Goal: Book appointment/travel/reservation

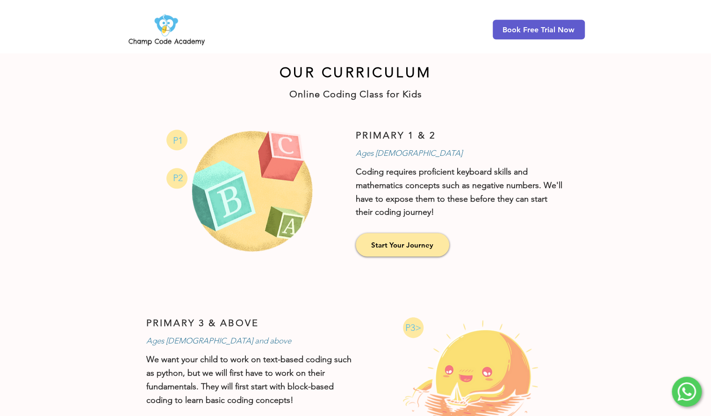
scroll to position [514, 0]
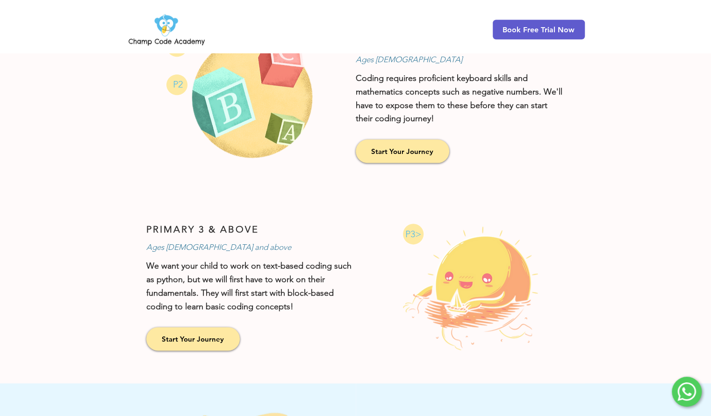
click at [594, 197] on div at bounding box center [355, 269] width 711 height 659
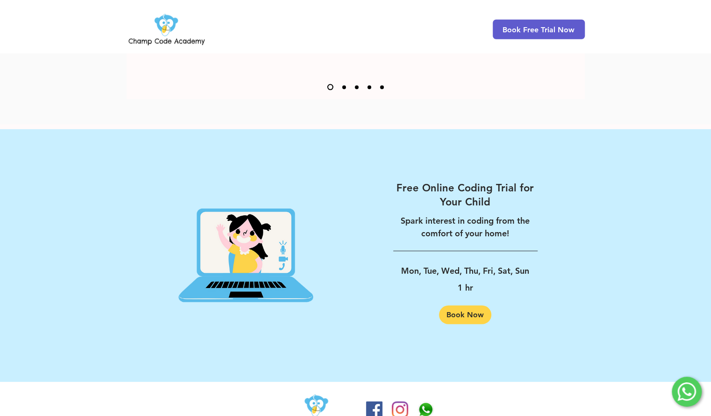
scroll to position [1426, 0]
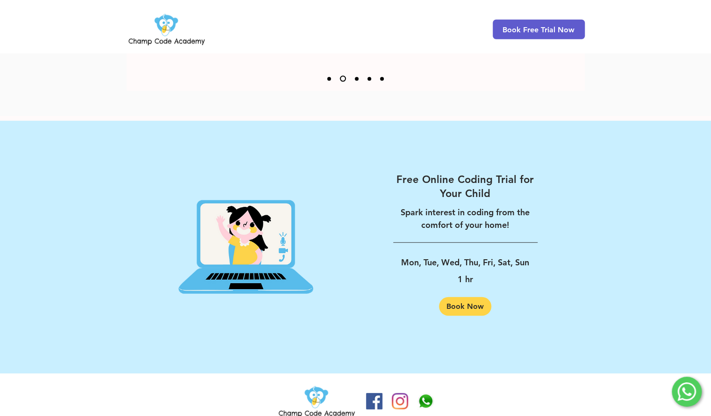
drag, startPoint x: 629, startPoint y: 218, endPoint x: 634, endPoint y: 269, distance: 50.8
click at [634, 269] on div at bounding box center [355, 247] width 711 height 253
drag, startPoint x: 634, startPoint y: 269, endPoint x: 639, endPoint y: 302, distance: 33.1
click at [641, 303] on div at bounding box center [355, 247] width 711 height 253
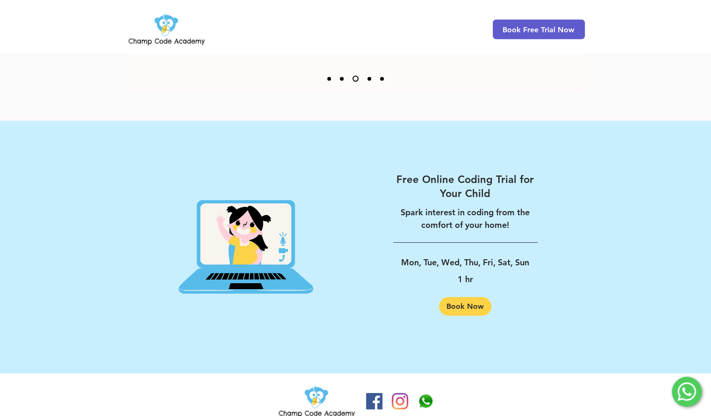
drag, startPoint x: 641, startPoint y: 303, endPoint x: 652, endPoint y: 301, distance: 11.3
drag, startPoint x: 652, startPoint y: 305, endPoint x: 631, endPoint y: 342, distance: 42.5
click at [631, 342] on div at bounding box center [355, 247] width 711 height 253
click at [473, 303] on span "Book Now" at bounding box center [465, 306] width 37 height 7
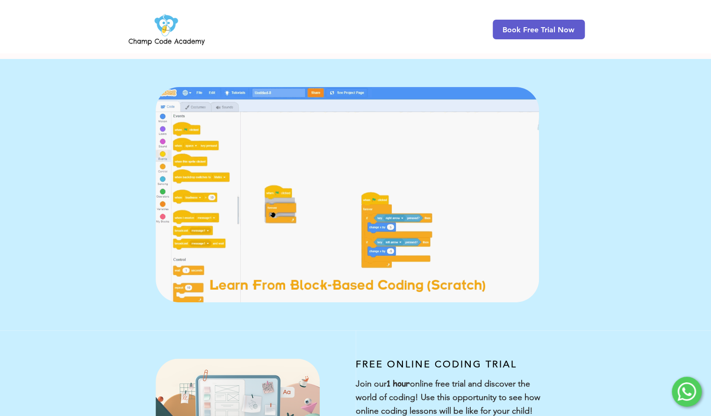
drag, startPoint x: 653, startPoint y: 182, endPoint x: 645, endPoint y: 183, distance: 7.6
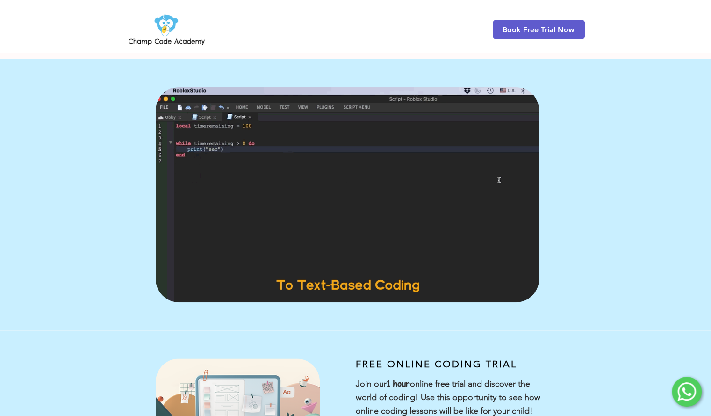
click at [646, 182] on div "main content" at bounding box center [355, 194] width 711 height 271
drag, startPoint x: 645, startPoint y: 183, endPoint x: 640, endPoint y: 190, distance: 8.3
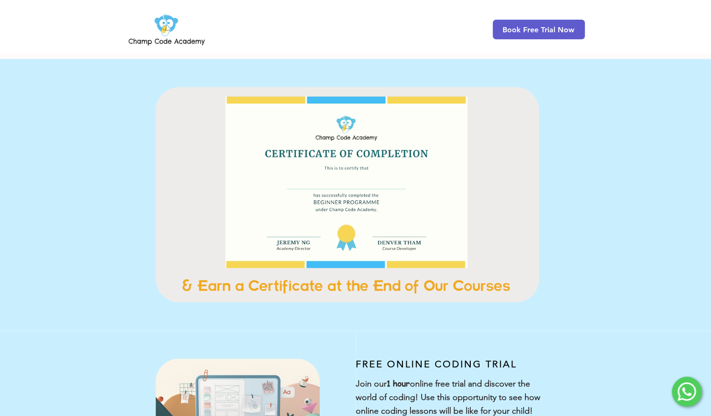
drag, startPoint x: 640, startPoint y: 190, endPoint x: 651, endPoint y: 163, distance: 28.9
drag, startPoint x: 651, startPoint y: 163, endPoint x: 664, endPoint y: 129, distance: 36.8
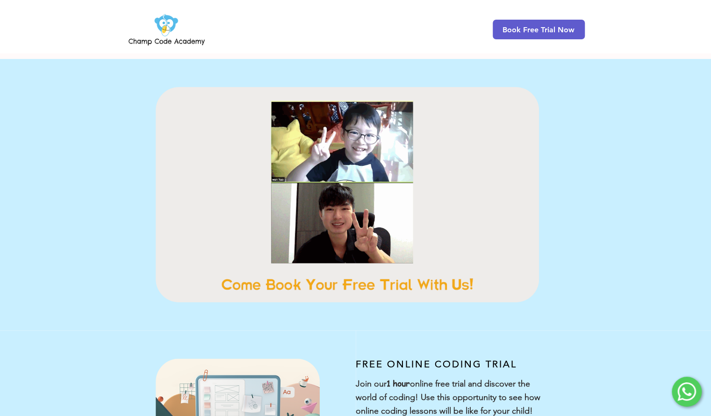
click at [667, 128] on div "main content" at bounding box center [355, 194] width 711 height 271
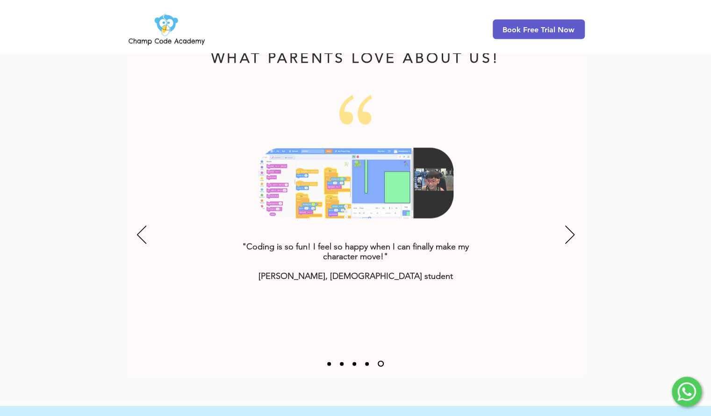
scroll to position [1169, 0]
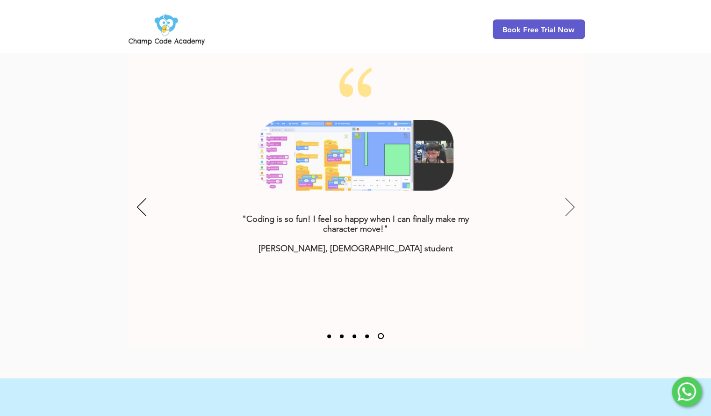
click at [569, 198] on icon "Next" at bounding box center [569, 207] width 9 height 18
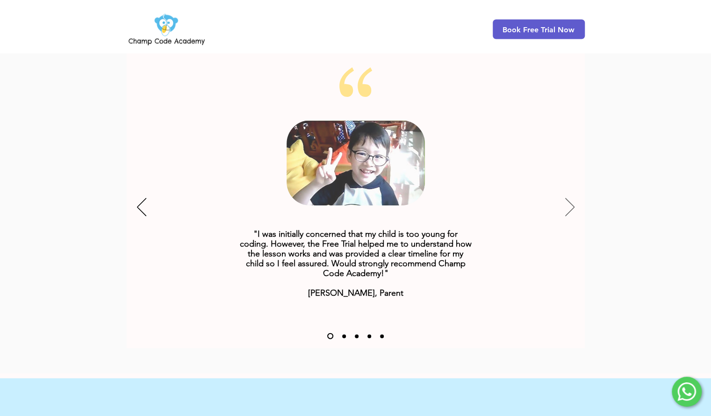
click at [571, 198] on icon "Next" at bounding box center [569, 207] width 9 height 18
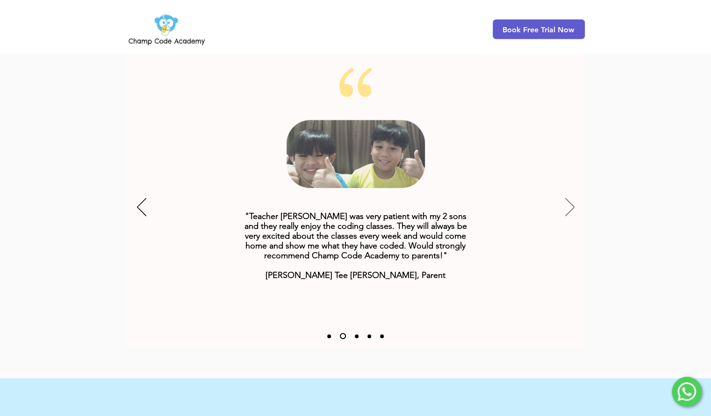
click at [571, 198] on icon "Next" at bounding box center [569, 207] width 9 height 18
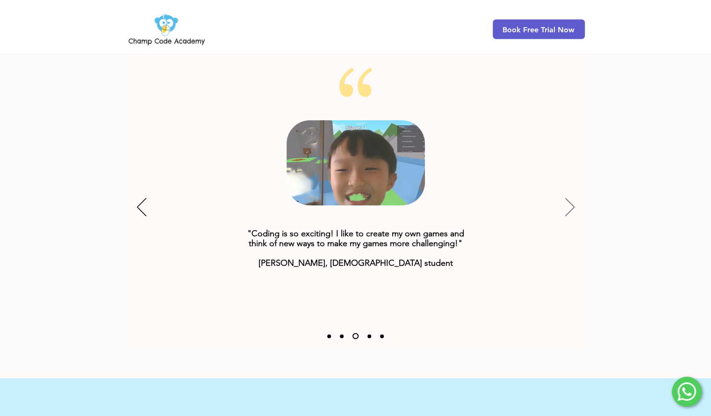
click at [571, 198] on icon "Next" at bounding box center [569, 207] width 9 height 18
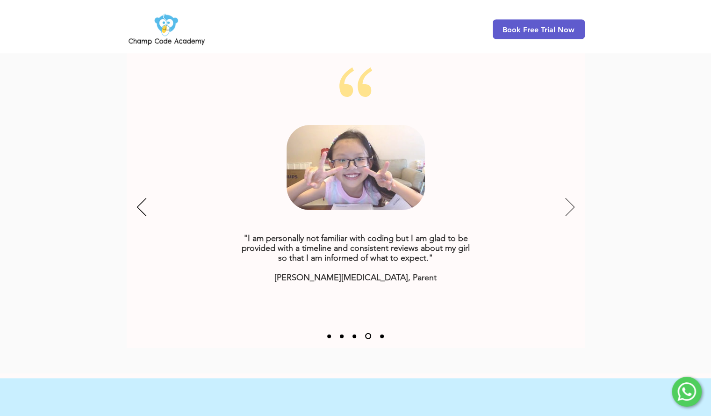
click at [571, 198] on icon "Next" at bounding box center [569, 207] width 9 height 18
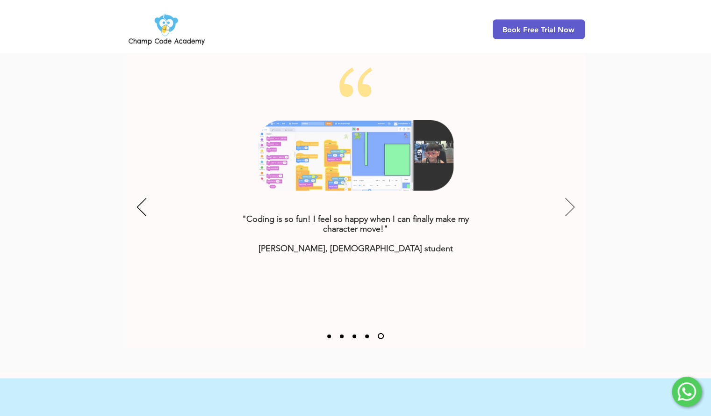
click at [571, 198] on icon "Next" at bounding box center [569, 207] width 9 height 18
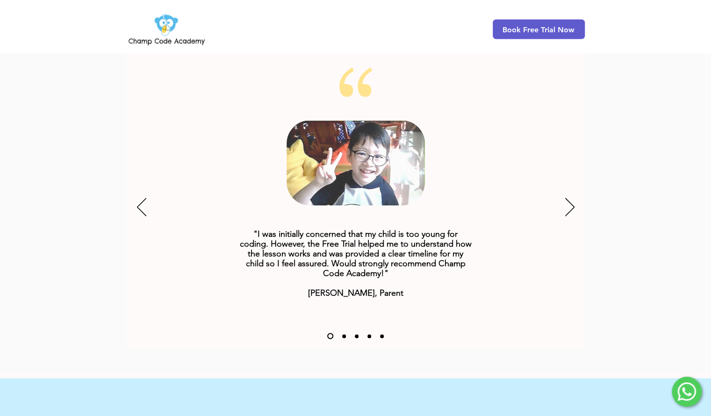
scroll to position [1426, 0]
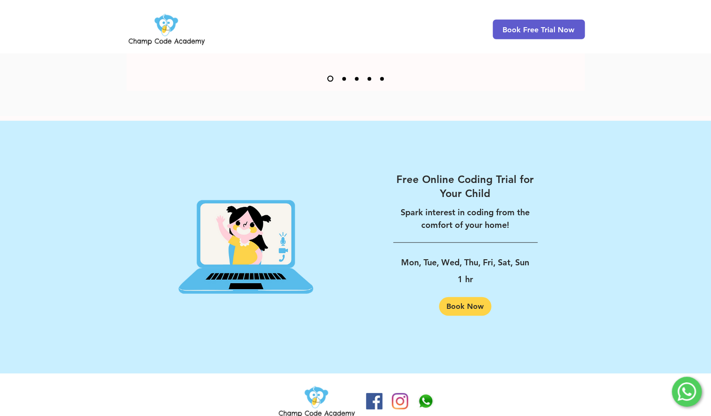
click at [604, 261] on div at bounding box center [355, 247] width 711 height 253
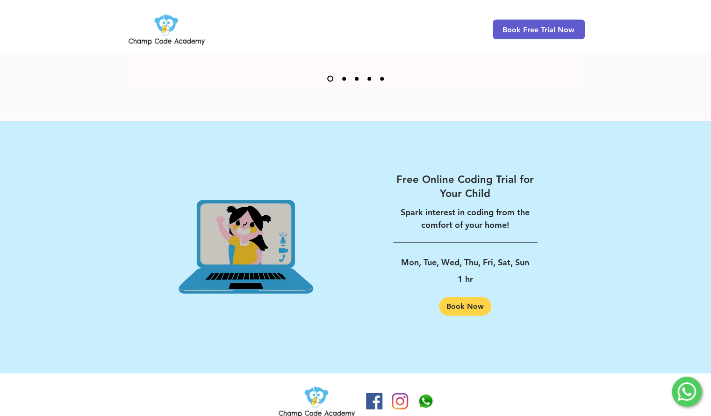
click at [252, 267] on img at bounding box center [246, 243] width 219 height 227
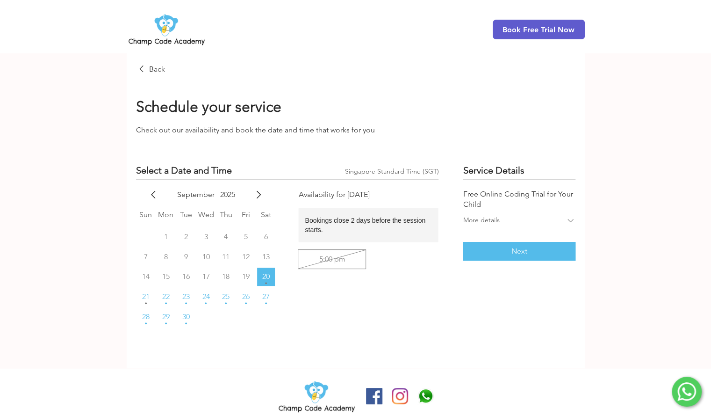
click at [572, 218] on icon "main content" at bounding box center [571, 221] width 10 height 10
click at [572, 218] on div "Less details" at bounding box center [519, 225] width 112 height 22
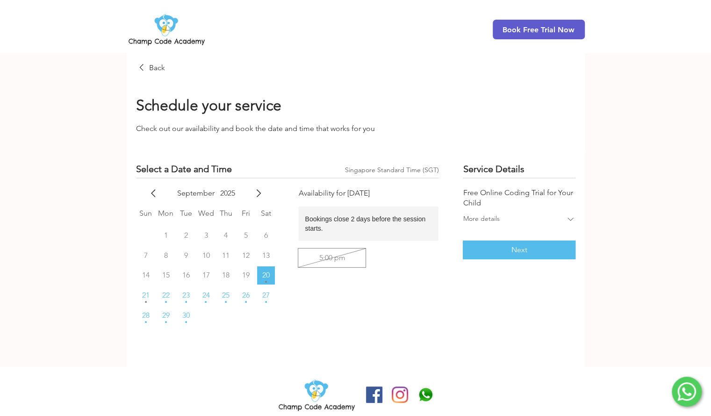
click at [680, 395] on icon at bounding box center [687, 391] width 19 height 19
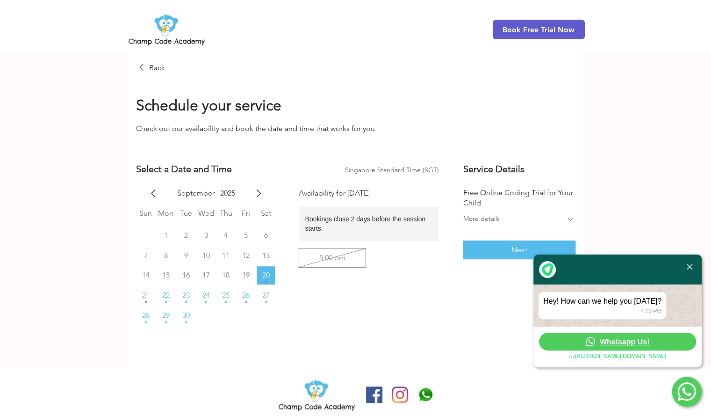
click at [630, 311] on div "4.10 PM" at bounding box center [602, 311] width 118 height 7
click at [591, 311] on div "4.10 PM" at bounding box center [602, 311] width 118 height 7
click at [603, 300] on div "Hey! How can we help you [DATE]?" at bounding box center [602, 300] width 118 height 9
click at [617, 340] on span "Whatsapp Us!" at bounding box center [625, 341] width 50 height 9
